Goal: Task Accomplishment & Management: Manage account settings

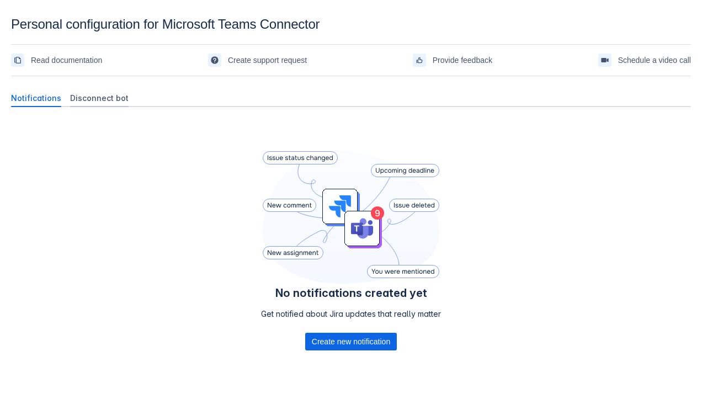
click at [91, 96] on span "Disconnect bot" at bounding box center [99, 98] width 59 height 11
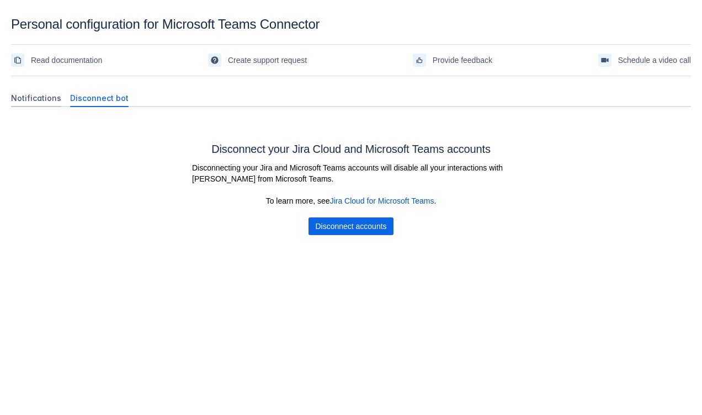
click at [29, 96] on span "Notifications" at bounding box center [36, 98] width 50 height 11
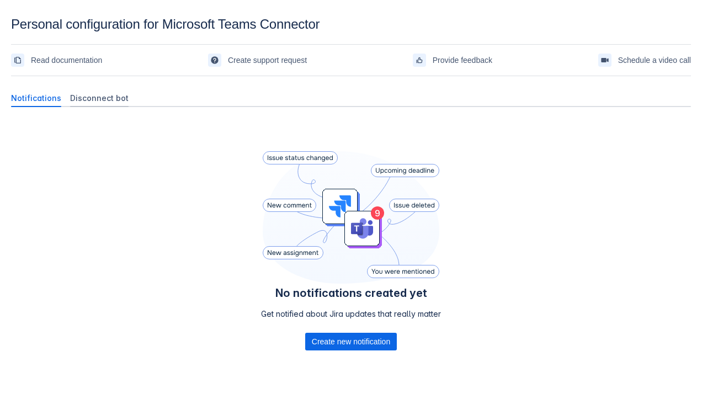
click at [102, 102] on span "Disconnect bot" at bounding box center [99, 98] width 59 height 11
